Goal: Navigation & Orientation: Find specific page/section

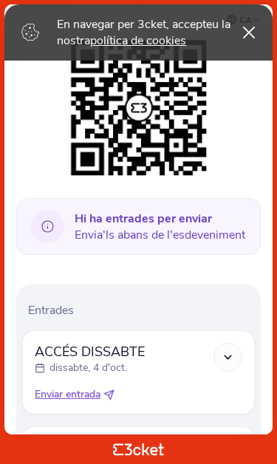
scroll to position [201, 0]
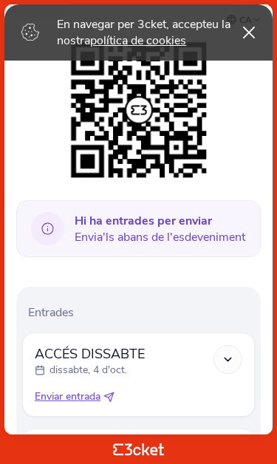
click at [179, 46] on link "política de cookies" at bounding box center [138, 40] width 96 height 16
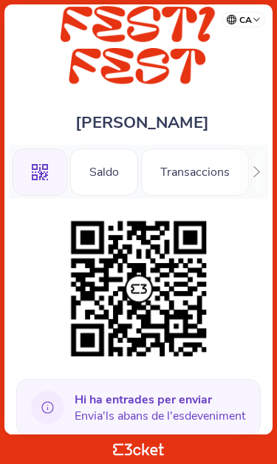
scroll to position [17, 0]
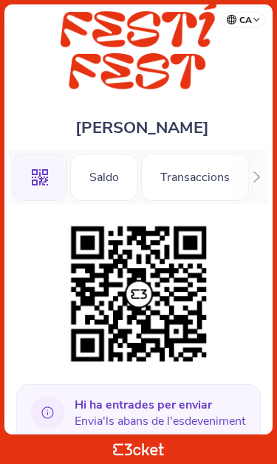
click at [101, 178] on div "Saldo" at bounding box center [104, 177] width 68 height 47
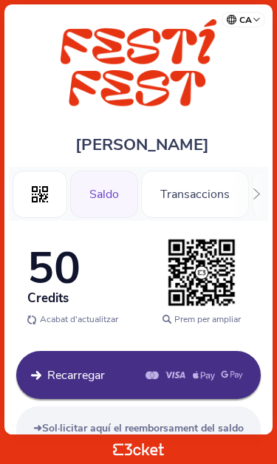
click at [207, 185] on div "Transaccions" at bounding box center [195, 194] width 108 height 47
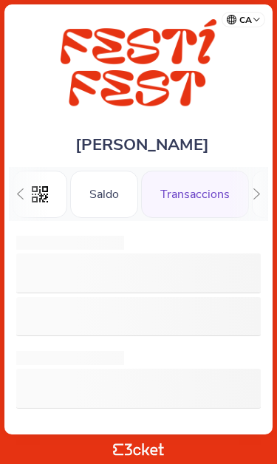
scroll to position [0, 58]
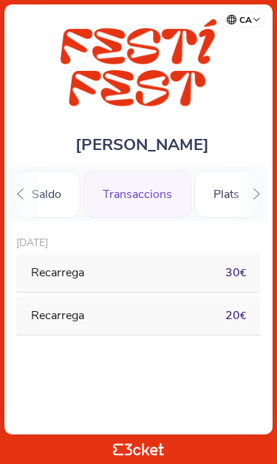
click at [227, 188] on div "Plats" at bounding box center [226, 194] width 64 height 47
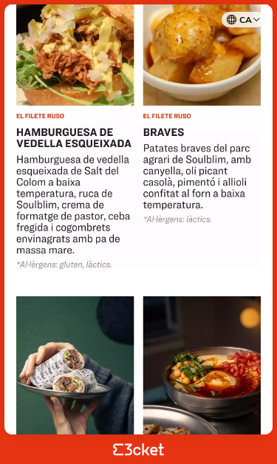
scroll to position [1014, 0]
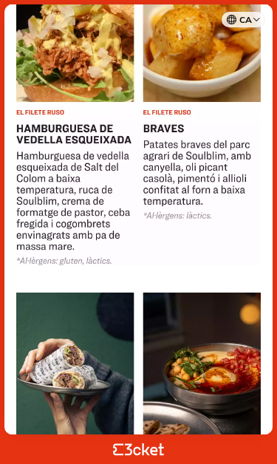
click at [193, 180] on img at bounding box center [138, 96] width 244 height 337
click at [205, 188] on img at bounding box center [138, 96] width 244 height 337
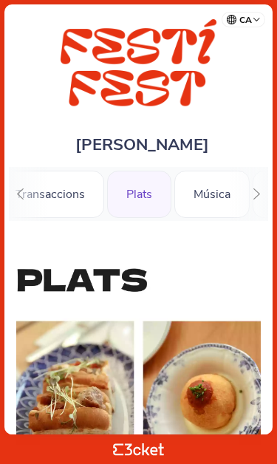
scroll to position [0, 0]
click at [226, 199] on div "Música" at bounding box center [211, 194] width 75 height 47
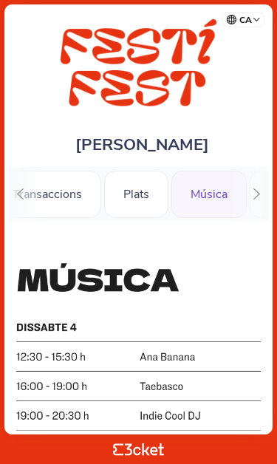
click at [251, 205] on div at bounding box center [256, 194] width 23 height 54
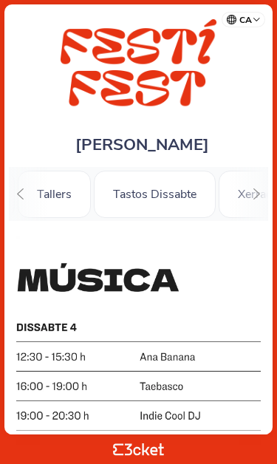
scroll to position [0, 392]
click at [52, 198] on div "Tallers" at bounding box center [41, 194] width 73 height 47
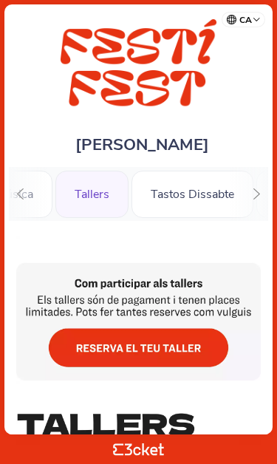
scroll to position [0, 343]
click at [205, 194] on div "Tastos Dissabte" at bounding box center [191, 194] width 122 height 47
